Goal: Task Accomplishment & Management: Complete application form

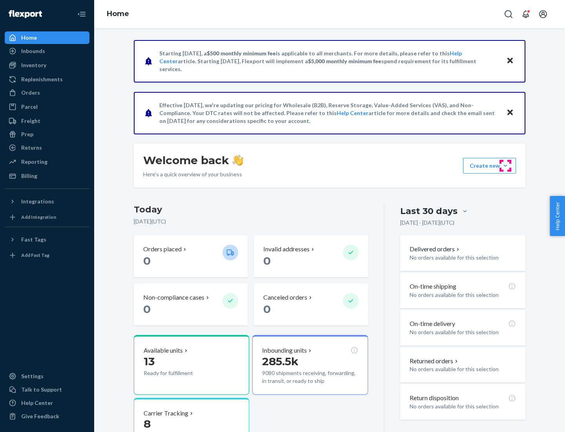
click at [505, 166] on button "Create new Create new inbound Create new order Create new product" at bounding box center [489, 166] width 53 height 16
click at [47, 51] on div "Inbounds" at bounding box center [46, 51] width 83 height 11
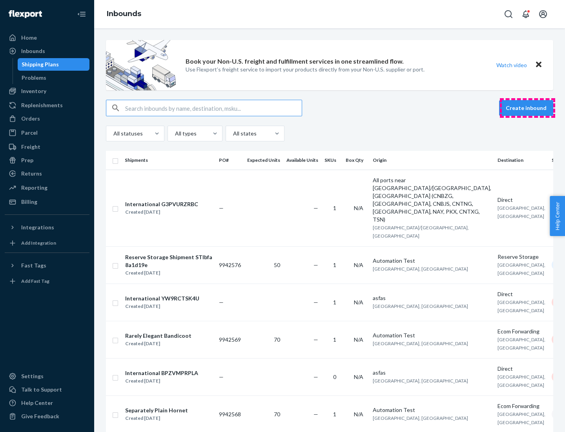
click at [527, 108] on button "Create inbound" at bounding box center [526, 108] width 54 height 16
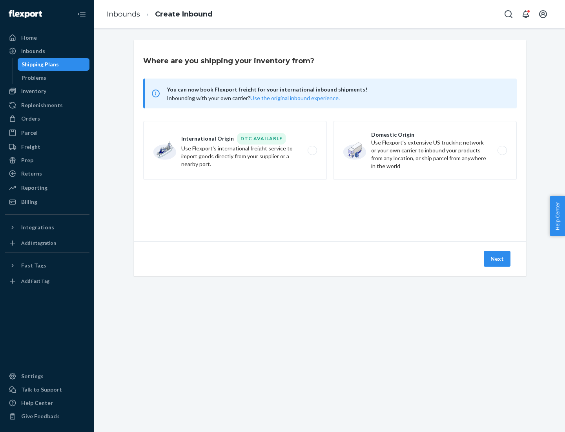
click at [425, 150] on label "Domestic Origin Use Flexport’s extensive US trucking network or your own carrie…" at bounding box center [425, 150] width 184 height 59
click at [502, 150] on input "Domestic Origin Use Flexport’s extensive US trucking network or your own carrie…" at bounding box center [504, 150] width 5 height 5
radio input "true"
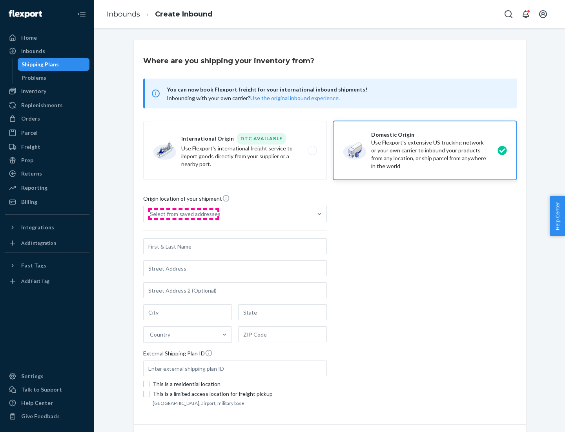
click at [183, 214] on div "Select from saved addresses" at bounding box center [185, 214] width 71 height 8
click at [151, 214] on input "Select from saved addresses" at bounding box center [150, 214] width 1 height 8
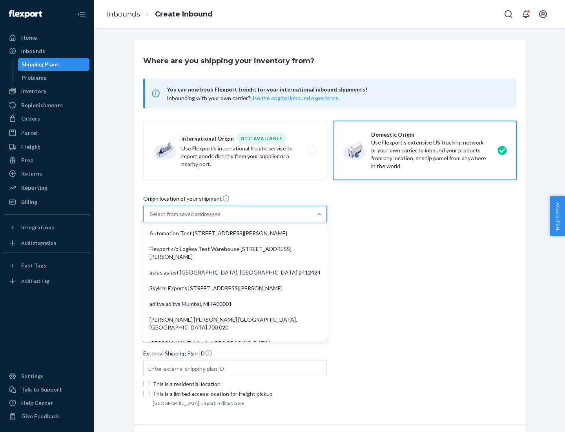
scroll to position [3, 0]
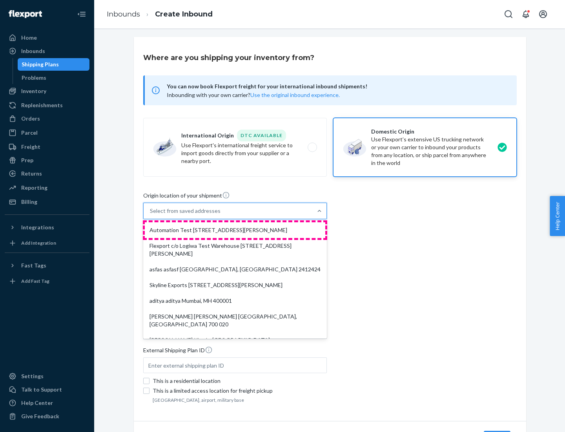
click at [235, 230] on div "Automation Test [STREET_ADDRESS][PERSON_NAME]" at bounding box center [235, 230] width 181 height 16
click at [151, 215] on input "option Automation Test [STREET_ADDRESS][PERSON_NAME]. 9 results available. Use …" at bounding box center [150, 211] width 1 height 8
type input "Automation Test"
type input "9th Floor"
type input "[GEOGRAPHIC_DATA]"
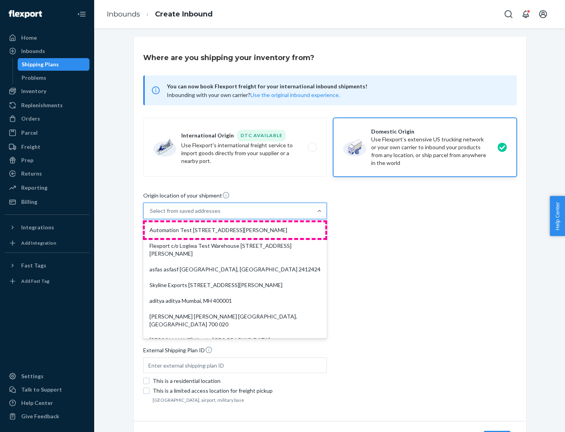
type input "CA"
type input "94104"
type input "[STREET_ADDRESS][PERSON_NAME]"
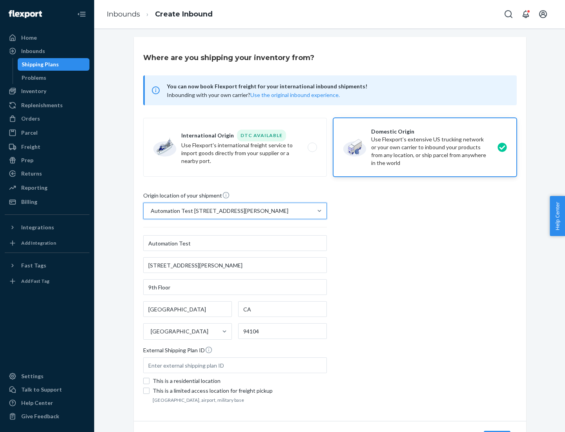
scroll to position [46, 0]
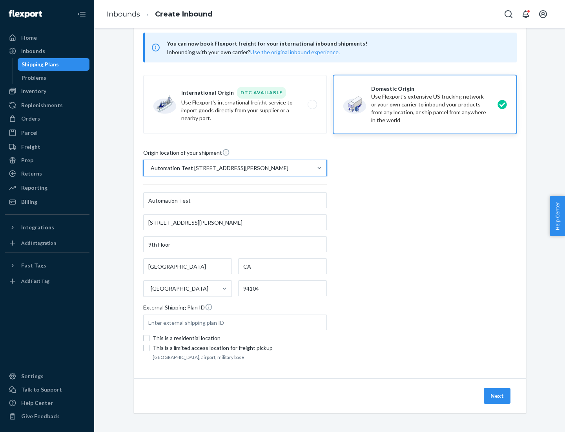
click at [498, 396] on button "Next" at bounding box center [497, 396] width 27 height 16
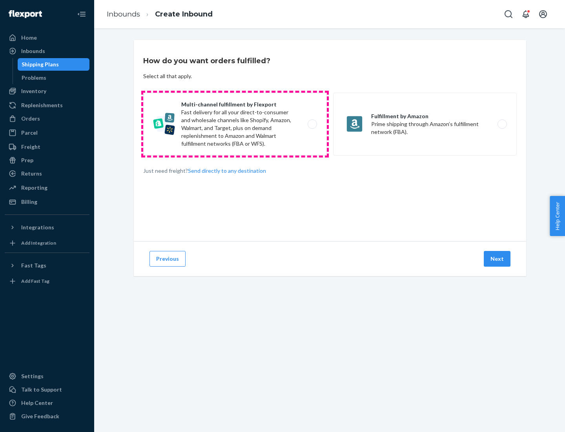
click at [235, 124] on label "Multi-channel fulfillment by Flexport Fast delivery for all your direct-to-cons…" at bounding box center [235, 124] width 184 height 63
click at [312, 124] on input "Multi-channel fulfillment by Flexport Fast delivery for all your direct-to-cons…" at bounding box center [314, 124] width 5 height 5
radio input "true"
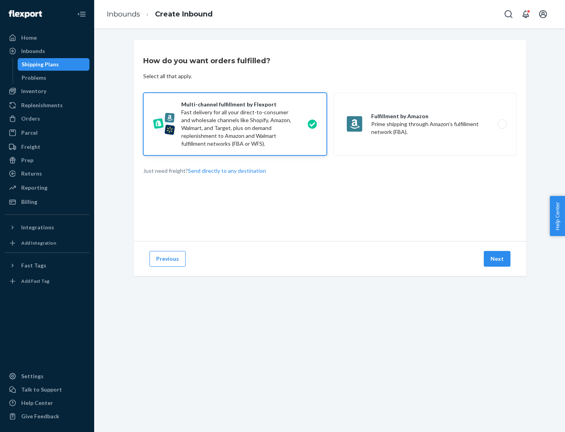
click at [498, 259] on button "Next" at bounding box center [497, 259] width 27 height 16
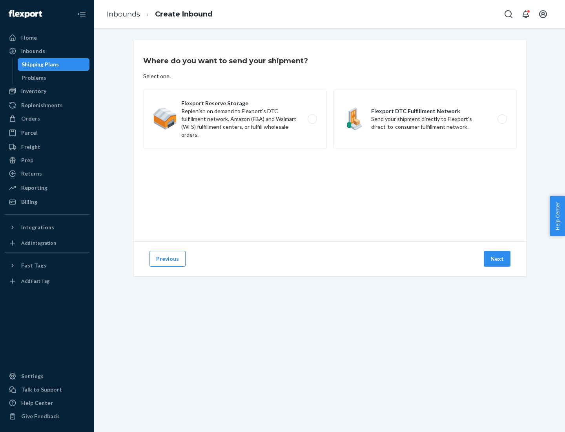
click at [425, 119] on label "Flexport DTC Fulfillment Network Send your shipment directly to Flexport's dire…" at bounding box center [425, 118] width 184 height 59
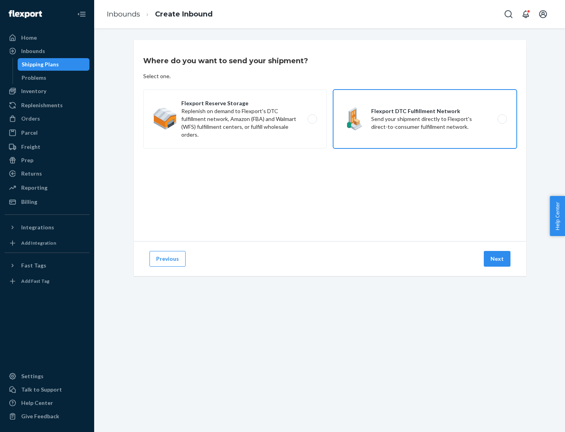
click at [502, 119] on input "Flexport DTC Fulfillment Network Send your shipment directly to Flexport's dire…" at bounding box center [504, 119] width 5 height 5
radio input "true"
click at [498, 259] on button "Next" at bounding box center [497, 259] width 27 height 16
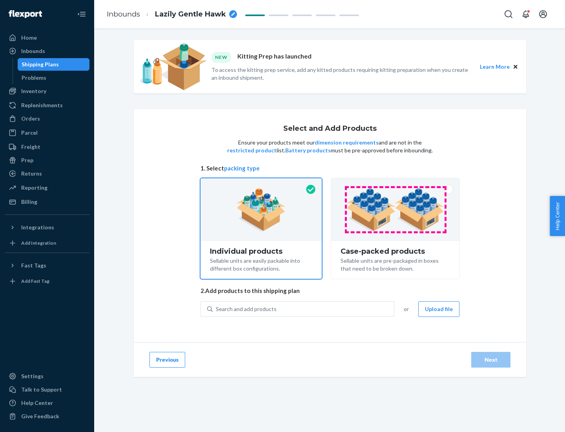
click at [396, 210] on img at bounding box center [396, 209] width 98 height 43
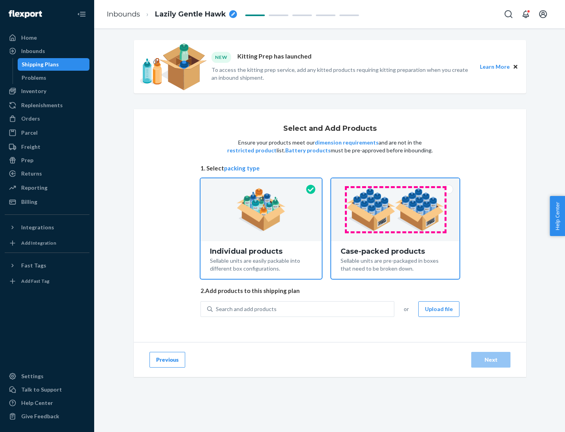
click at [396, 183] on input "Case-packed products Sellable units are pre-packaged in boxes that need to be b…" at bounding box center [395, 180] width 5 height 5
radio input "true"
radio input "false"
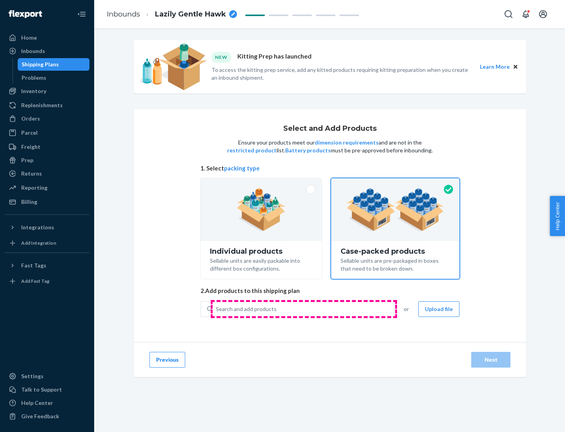
click at [304, 308] on div "Search and add products" at bounding box center [303, 309] width 181 height 14
click at [217, 308] on input "Search and add products" at bounding box center [216, 309] width 1 height 8
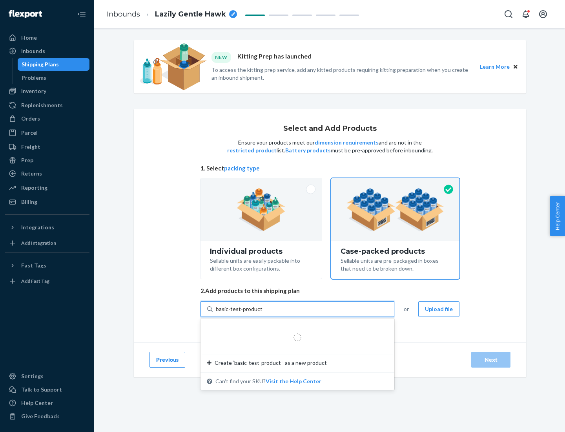
type input "basic-test-product-1"
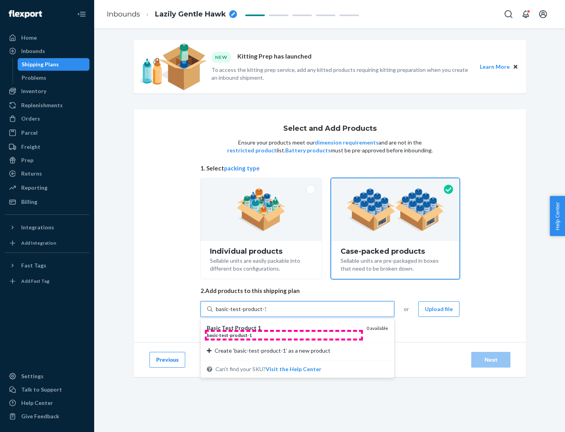
click at [284, 335] on div "basic - test - product - 1" at bounding box center [283, 335] width 153 height 7
click at [266, 313] on input "basic-test-product-1" at bounding box center [241, 309] width 50 height 8
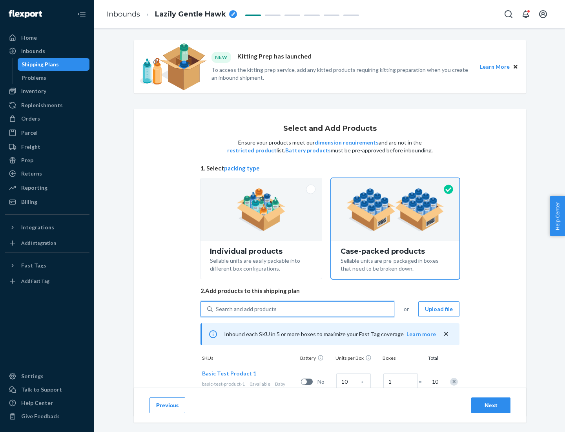
scroll to position [28, 0]
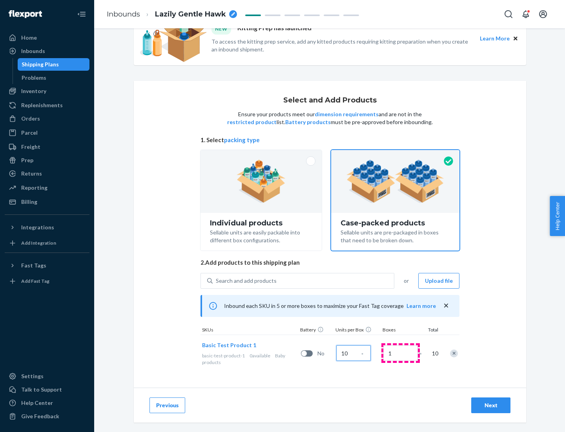
type input "10"
type input "7"
click at [491, 405] on div "Next" at bounding box center [491, 405] width 26 height 8
radio input "true"
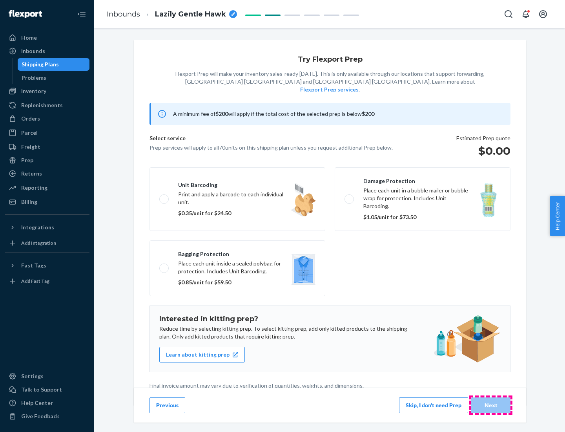
scroll to position [2, 0]
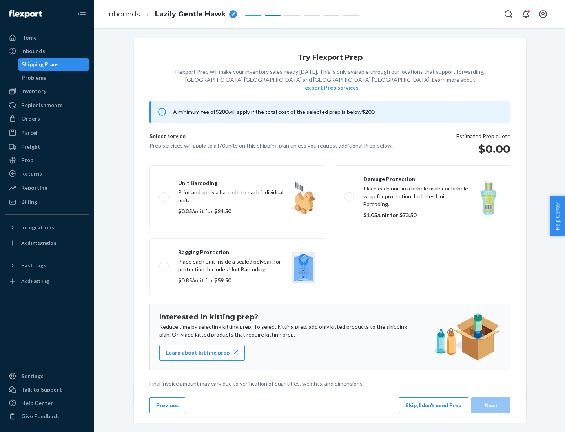
click at [237, 250] on label "Bagging protection Place each unit inside a sealed polybag for protection. Incl…" at bounding box center [238, 266] width 176 height 56
click at [164, 263] on input "Bagging protection Place each unit inside a sealed polybag for protection. Incl…" at bounding box center [161, 265] width 5 height 5
checkbox input "true"
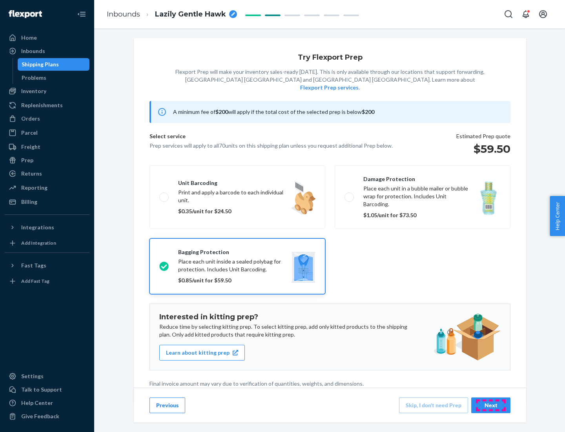
click at [491, 405] on div "Next" at bounding box center [491, 405] width 26 height 8
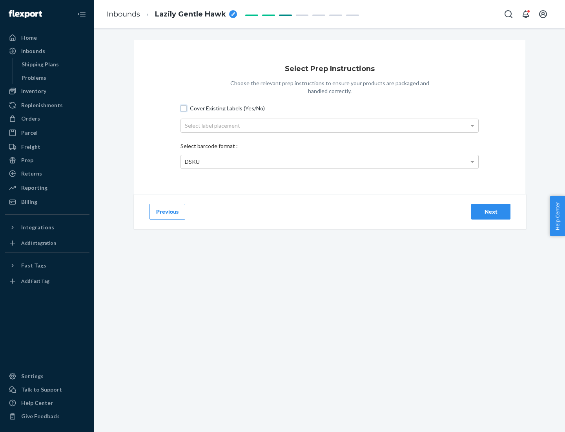
click at [184, 108] on input "Cover Existing Labels (Yes/No)" at bounding box center [184, 108] width 6 height 6
checkbox input "true"
click at [330, 125] on div "Select label placement" at bounding box center [329, 125] width 297 height 13
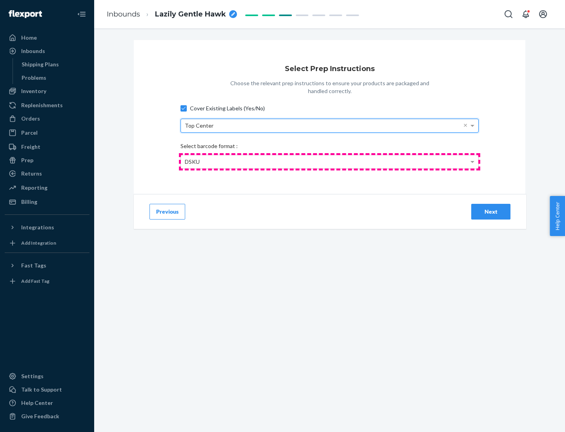
click at [330, 161] on div "DSKU" at bounding box center [329, 161] width 297 height 13
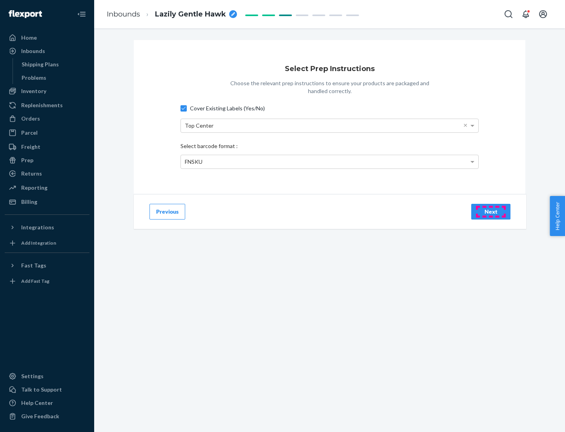
click at [491, 211] on div "Next" at bounding box center [491, 212] width 26 height 8
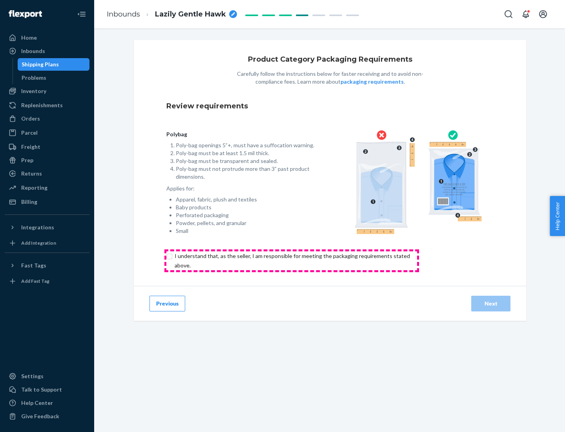
click at [292, 260] on input "checkbox" at bounding box center [296, 260] width 261 height 19
checkbox input "true"
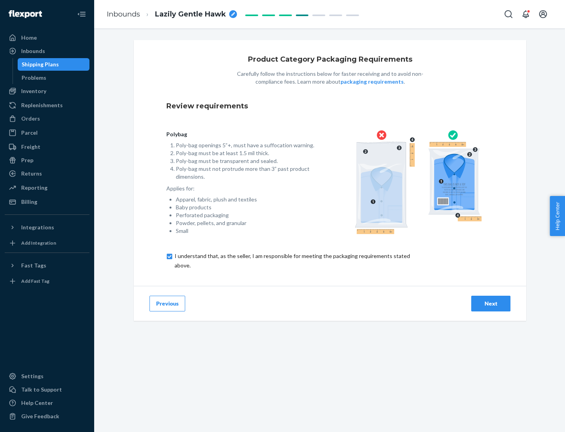
click at [491, 303] on div "Next" at bounding box center [491, 303] width 26 height 8
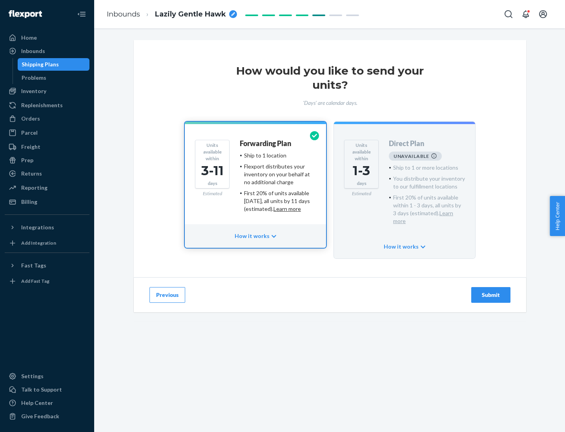
click at [266, 143] on h4 "Forwarding Plan" at bounding box center [265, 144] width 51 height 8
click at [491, 291] on div "Submit" at bounding box center [491, 295] width 26 height 8
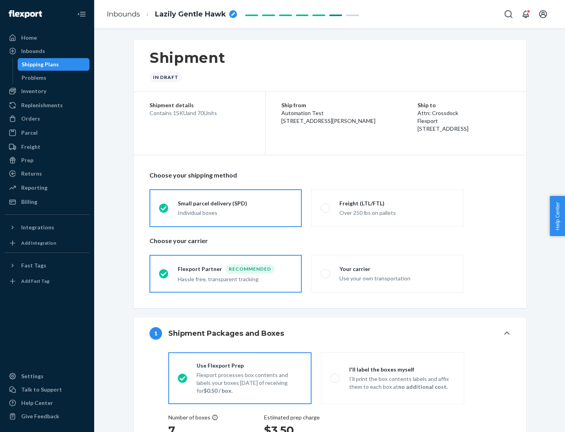
radio input "true"
radio input "false"
radio input "true"
radio input "false"
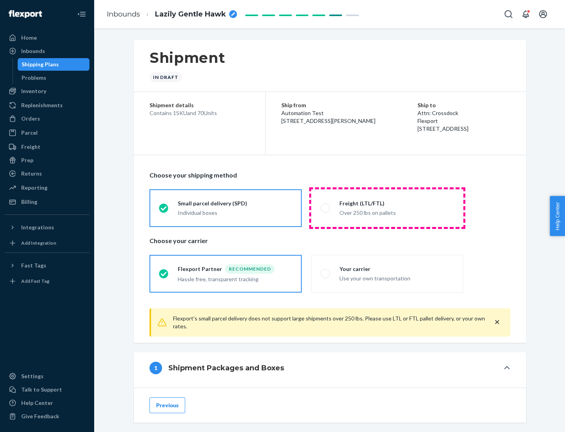
click at [387, 208] on div "Over 250 lbs on pallets" at bounding box center [396, 211] width 115 height 9
click at [326, 208] on input "Freight (LTL/FTL) Over 250 lbs on pallets" at bounding box center [323, 207] width 5 height 5
radio input "true"
radio input "false"
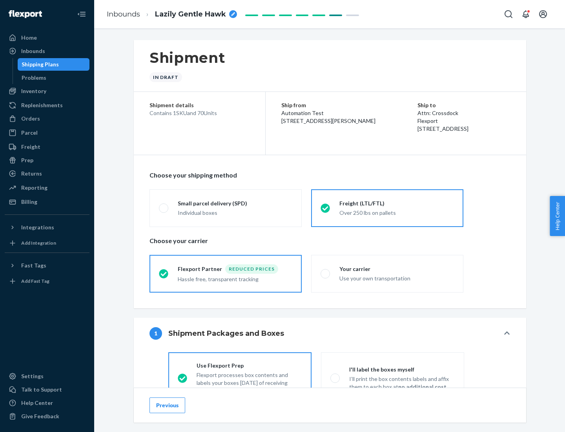
scroll to position [44, 0]
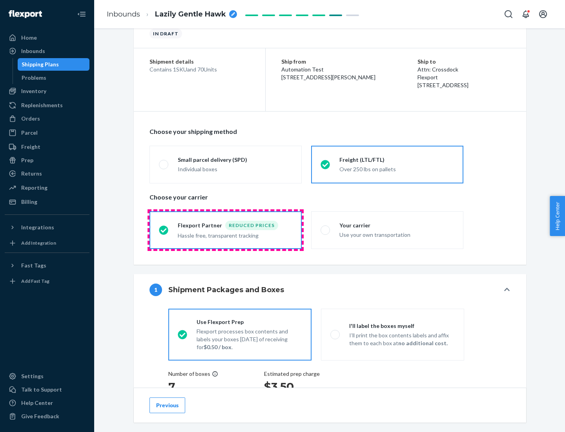
click at [226, 230] on div "Hassle free, transparent tracking" at bounding box center [235, 234] width 115 height 9
click at [164, 230] on input "Flexport Partner Reduced prices Hassle free, transparent tracking" at bounding box center [161, 229] width 5 height 5
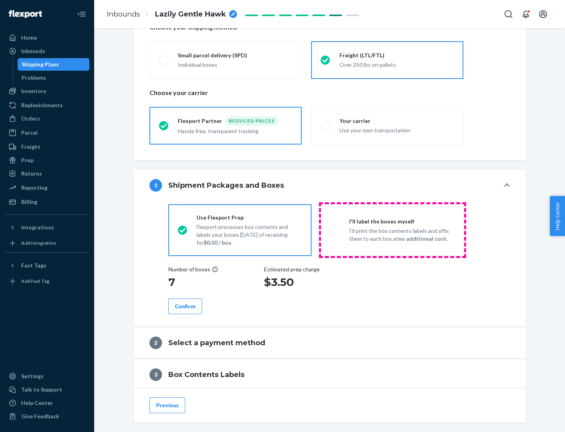
click at [392, 230] on p "I’ll print the box contents labels and affix them to each box at no additional …" at bounding box center [402, 235] width 106 height 16
click at [336, 230] on input "I'll label the boxes myself I’ll print the box contents labels and affix them t…" at bounding box center [332, 229] width 5 height 5
radio input "true"
radio input "false"
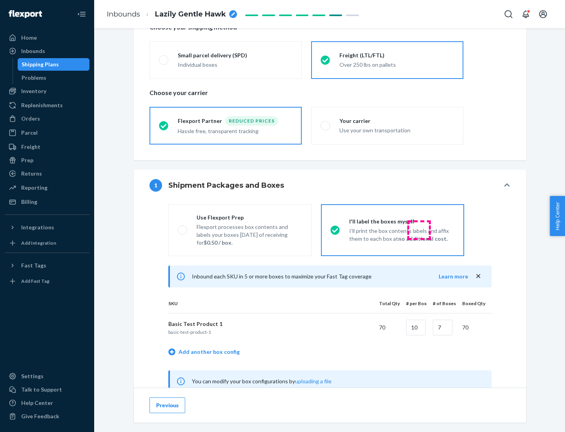
scroll to position [245, 0]
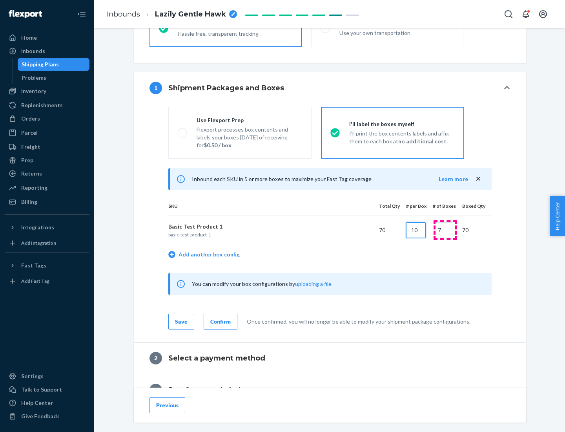
type input "10"
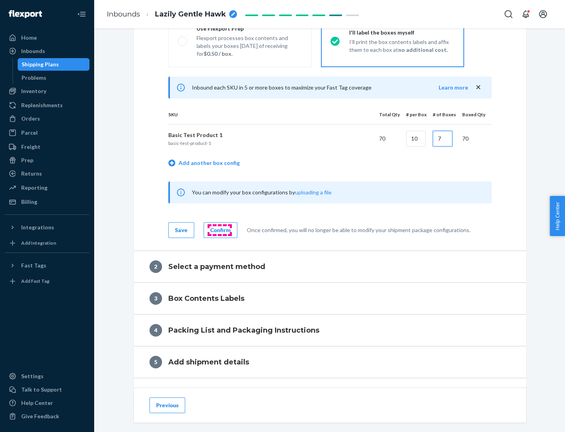
type input "7"
click at [219, 230] on div "Confirm" at bounding box center [220, 230] width 20 height 8
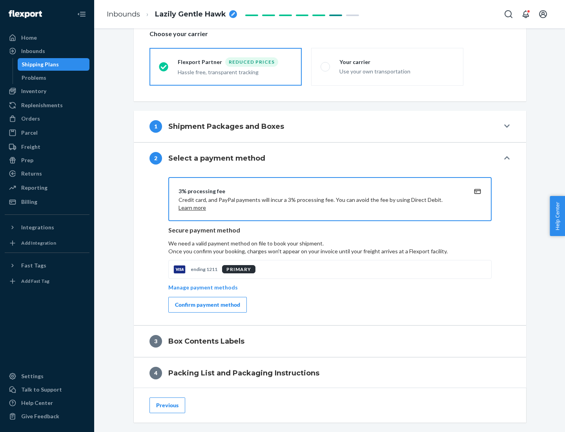
scroll to position [281, 0]
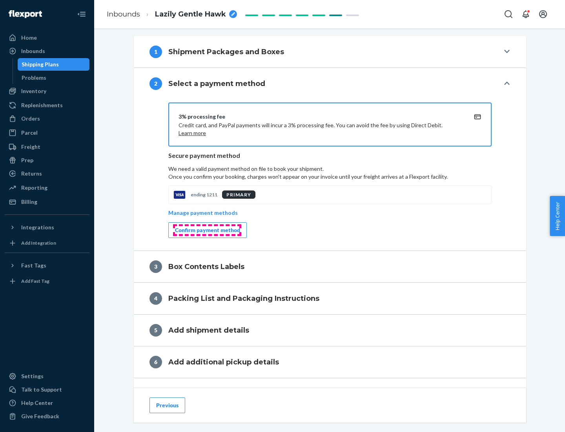
click at [207, 230] on div "Confirm payment method" at bounding box center [207, 230] width 65 height 8
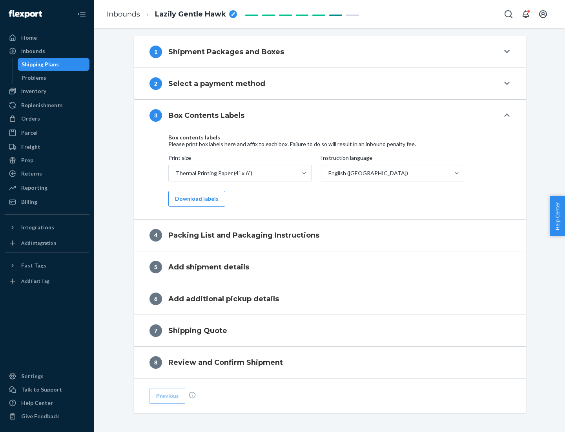
scroll to position [250, 0]
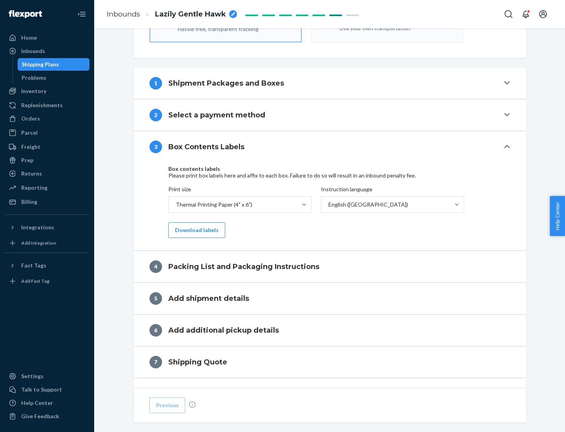
click at [195, 230] on button "Download labels" at bounding box center [196, 230] width 57 height 16
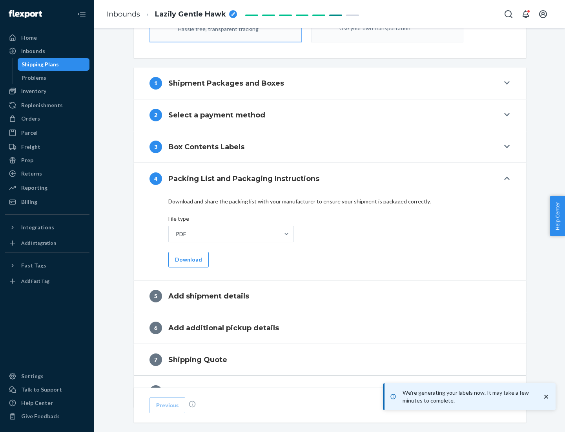
scroll to position [279, 0]
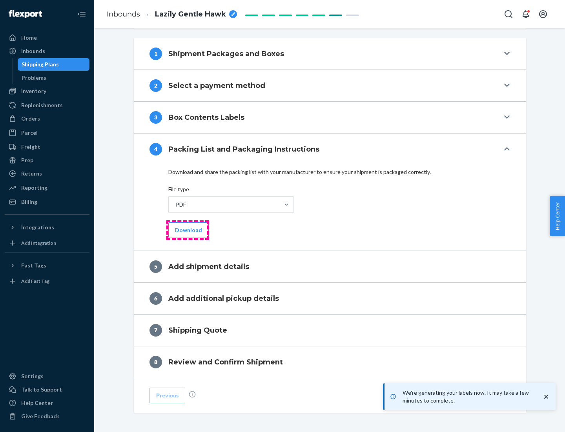
click at [188, 230] on button "Download" at bounding box center [188, 230] width 40 height 16
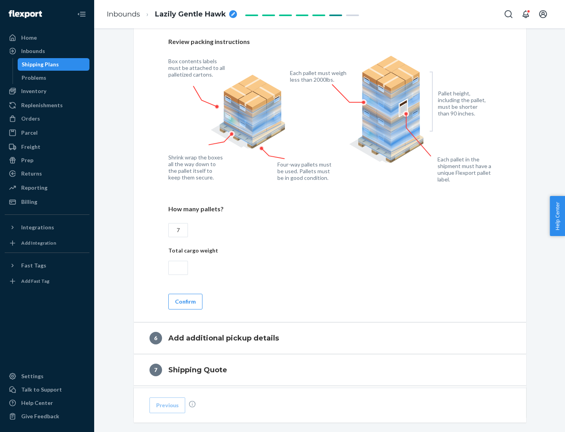
scroll to position [541, 0]
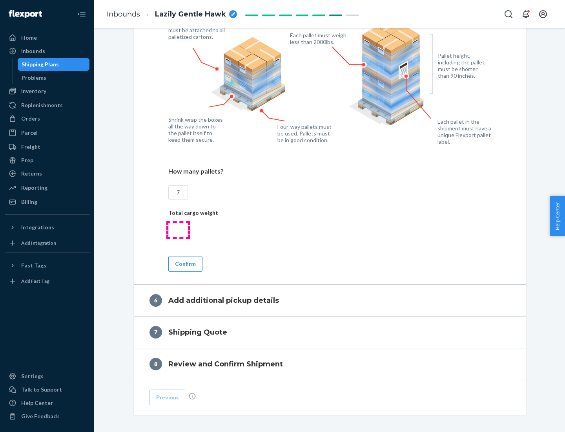
type input "7"
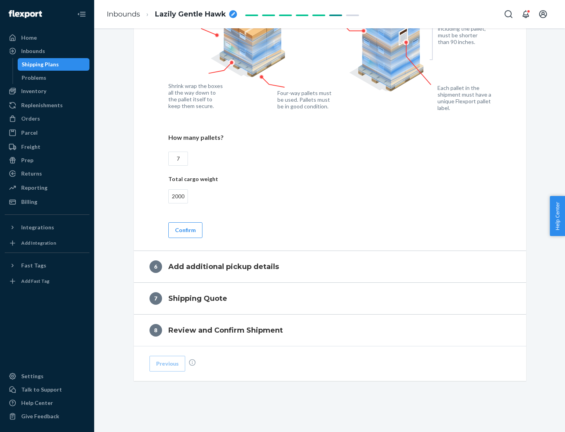
type input "2000"
click at [185, 230] on button "Confirm" at bounding box center [185, 230] width 34 height 16
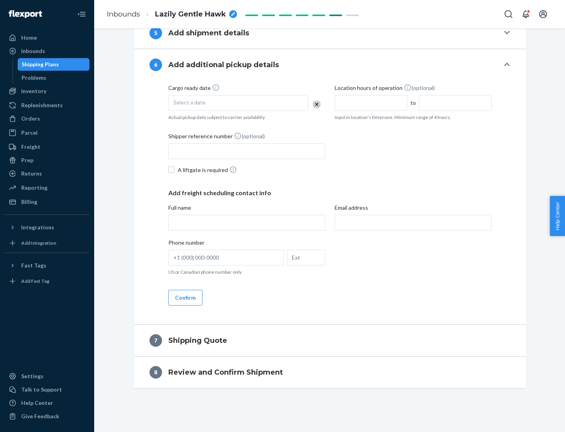
scroll to position [300, 0]
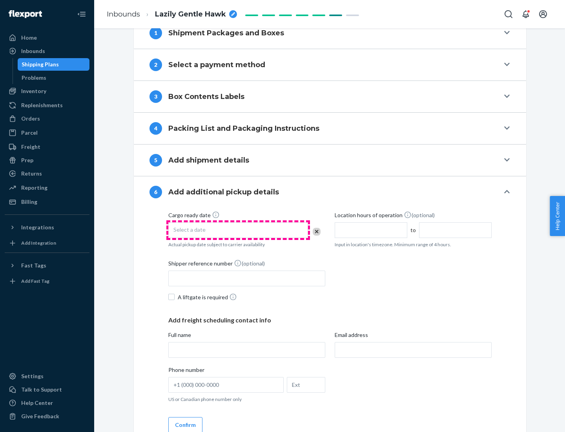
click at [238, 230] on div "Select a date" at bounding box center [238, 230] width 140 height 16
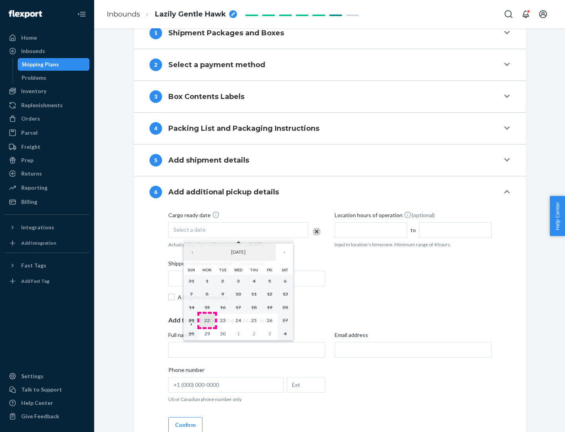
click at [207, 320] on abbr "22" at bounding box center [206, 320] width 5 height 6
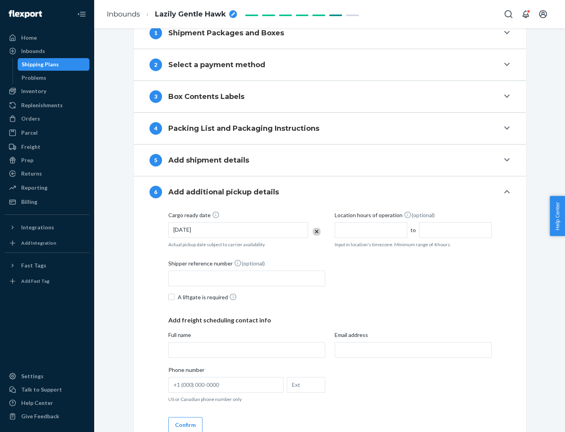
scroll to position [420, 0]
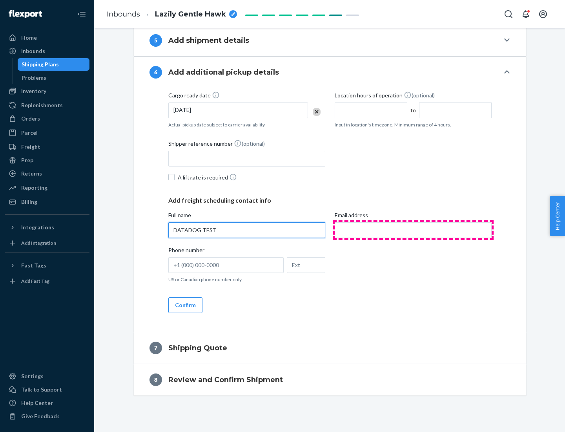
type input "DATADOG TEST"
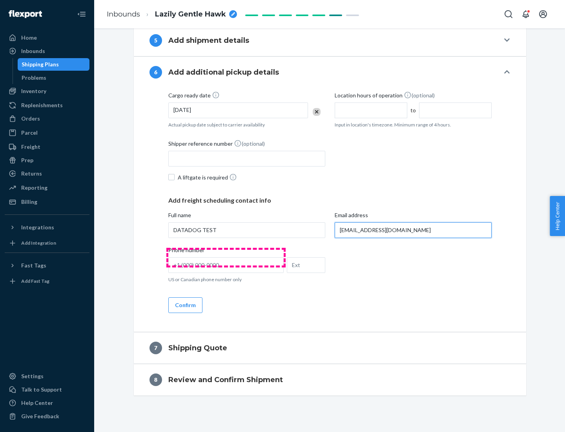
scroll to position [427, 0]
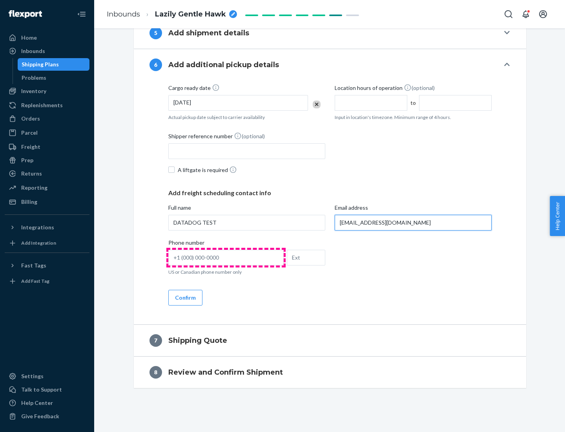
type input "[EMAIL_ADDRESS][DOMAIN_NAME]"
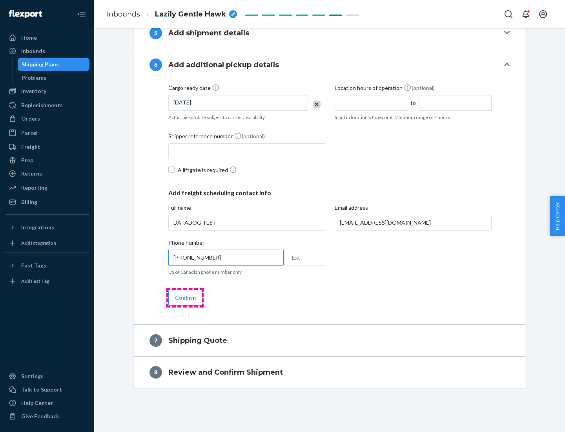
type input "[PHONE_NUMBER]"
click at [185, 297] on button "Confirm" at bounding box center [185, 298] width 34 height 16
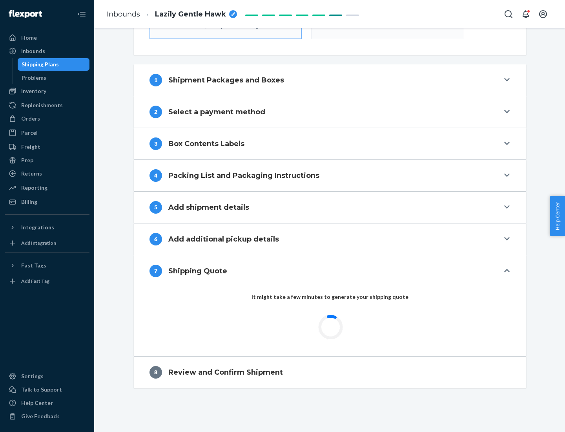
scroll to position [281, 0]
